Goal: Navigation & Orientation: Find specific page/section

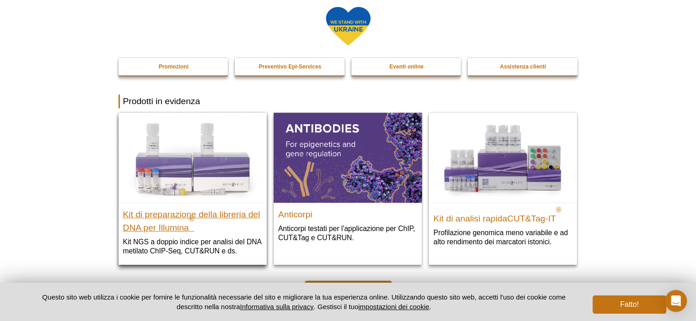
scroll to position [137, 0]
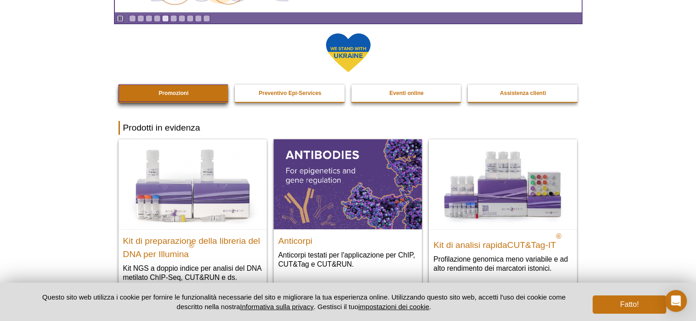
click at [171, 93] on font "Promozioni" at bounding box center [174, 93] width 30 height 6
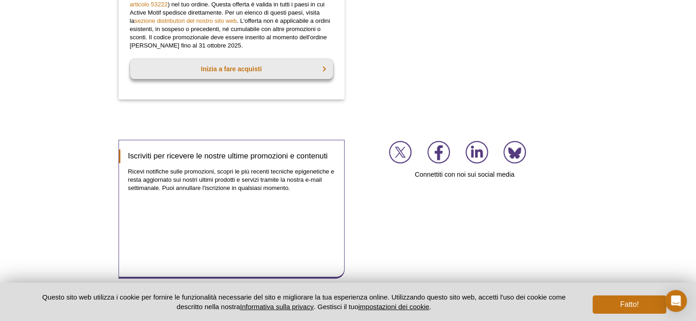
scroll to position [1006, 0]
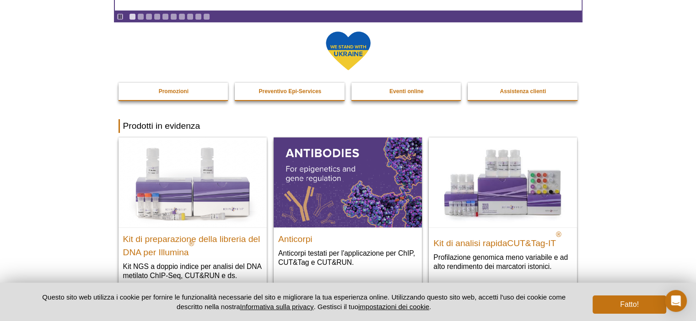
scroll to position [137, 0]
